Goal: Information Seeking & Learning: Learn about a topic

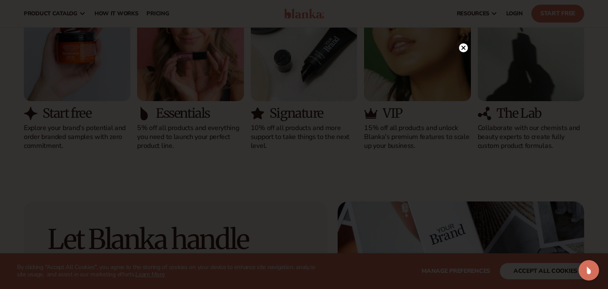
scroll to position [871, 0]
click at [458, 49] on icon at bounding box center [459, 48] width 4 height 4
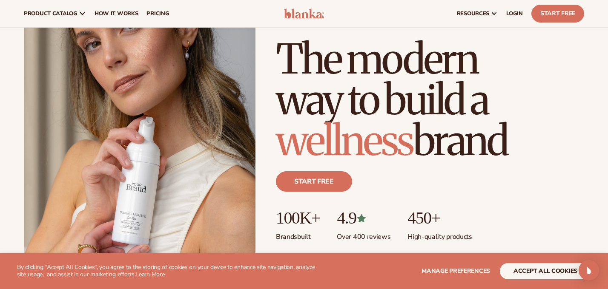
scroll to position [0, 0]
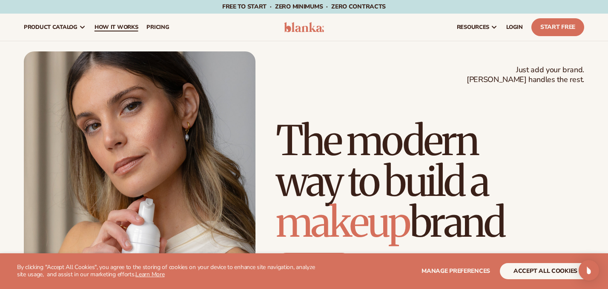
click at [109, 26] on span "How It Works" at bounding box center [116, 27] width 44 height 7
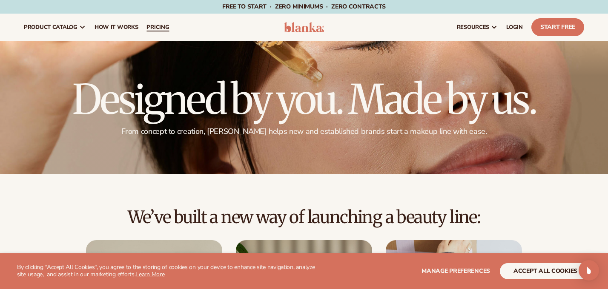
click at [157, 29] on span "pricing" at bounding box center [157, 27] width 23 height 7
